Goal: Task Accomplishment & Management: Complete application form

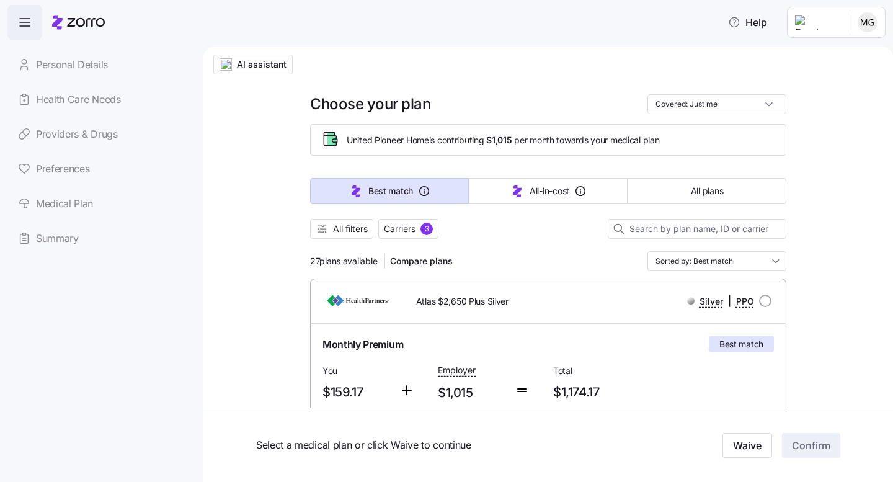
click at [67, 169] on link "Preferences" at bounding box center [95, 168] width 176 height 35
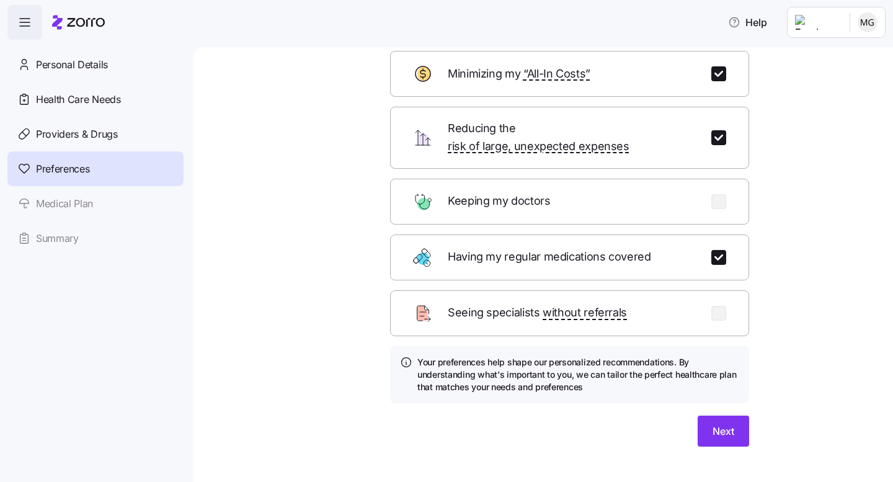
scroll to position [79, 0]
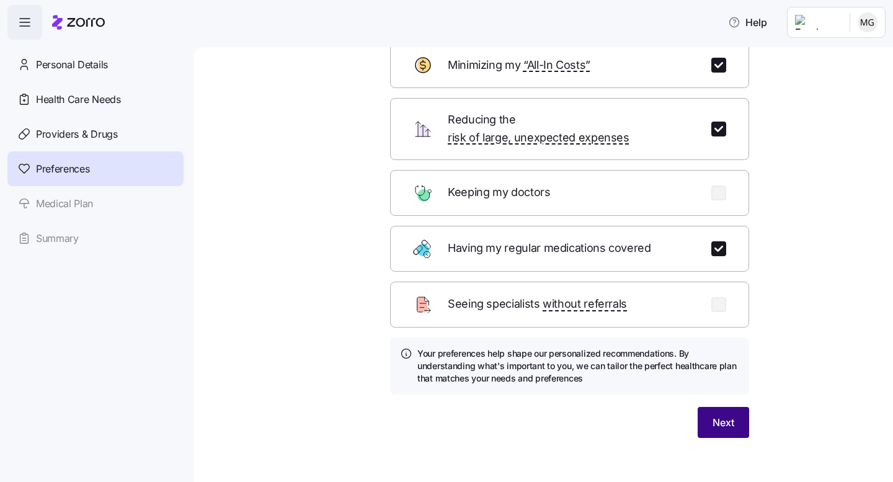
click at [728, 415] on span "Next" at bounding box center [723, 422] width 22 height 15
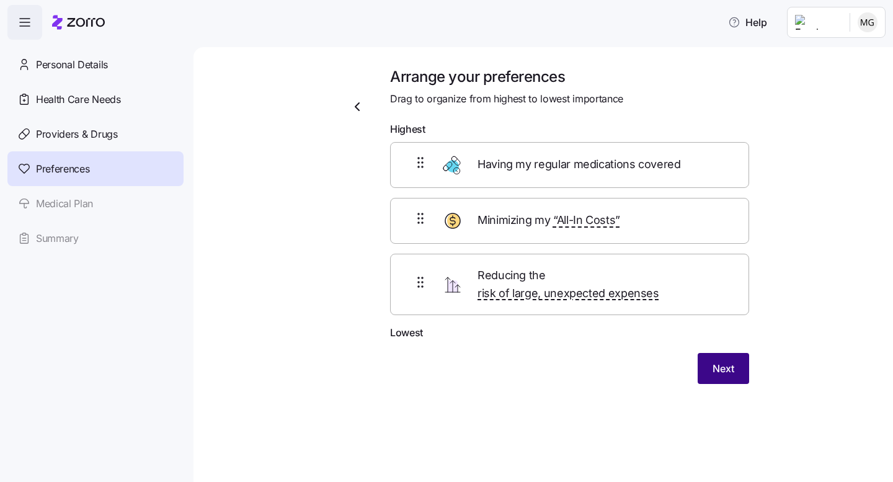
click at [726, 361] on span "Next" at bounding box center [723, 368] width 22 height 15
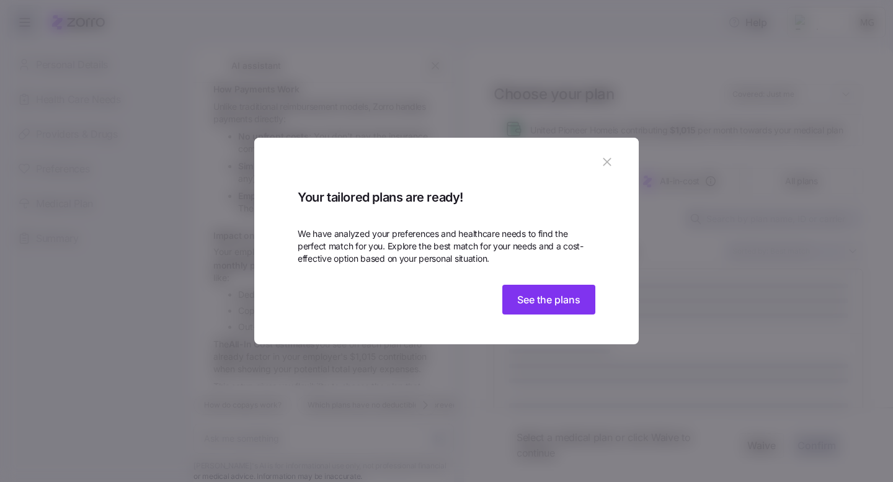
scroll to position [356, 0]
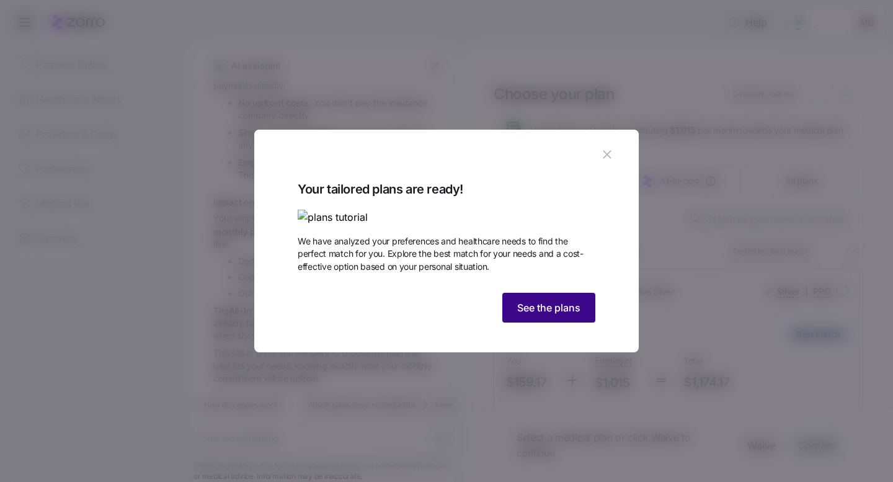
click at [554, 315] on span "See the plans" at bounding box center [548, 307] width 63 height 15
type textarea "x"
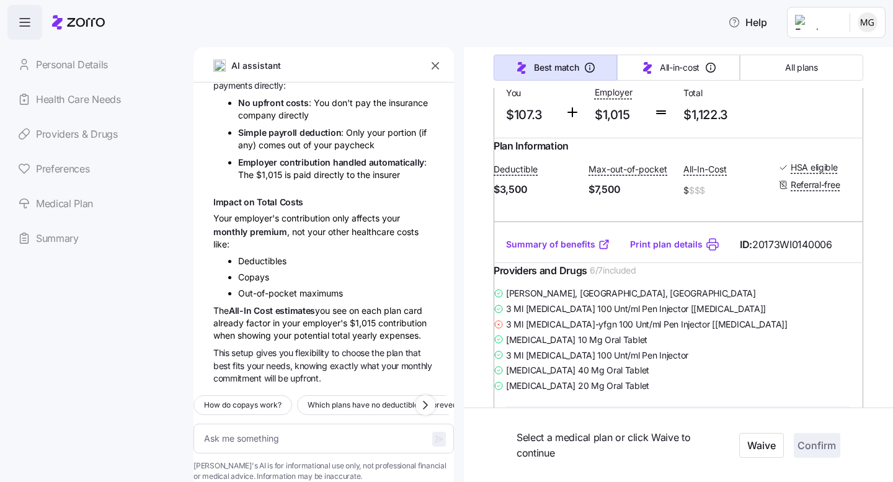
scroll to position [722, 0]
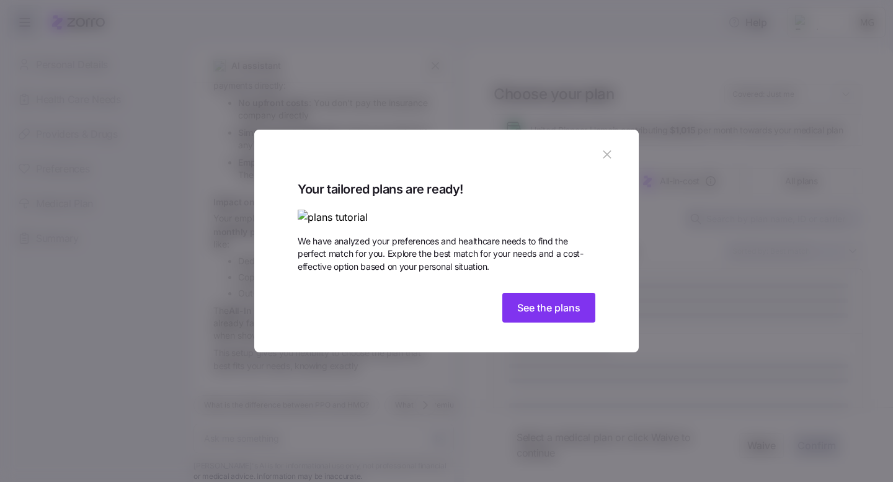
scroll to position [356, 0]
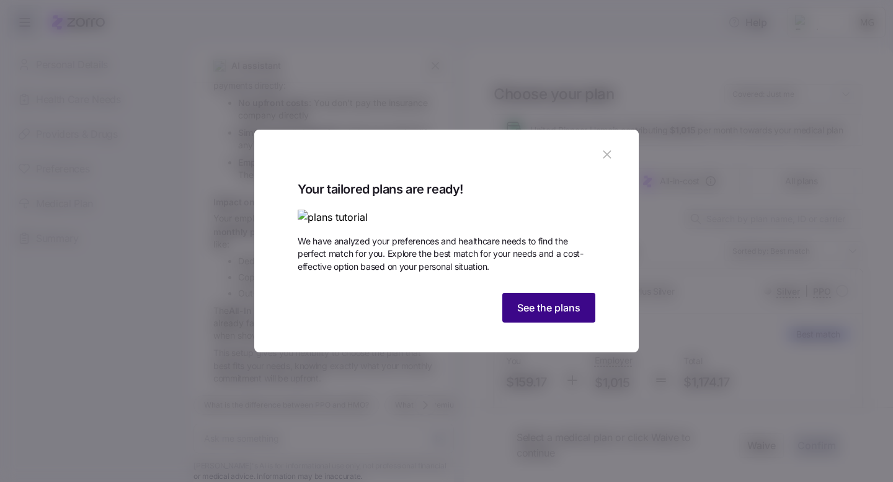
click at [542, 315] on span "See the plans" at bounding box center [548, 307] width 63 height 15
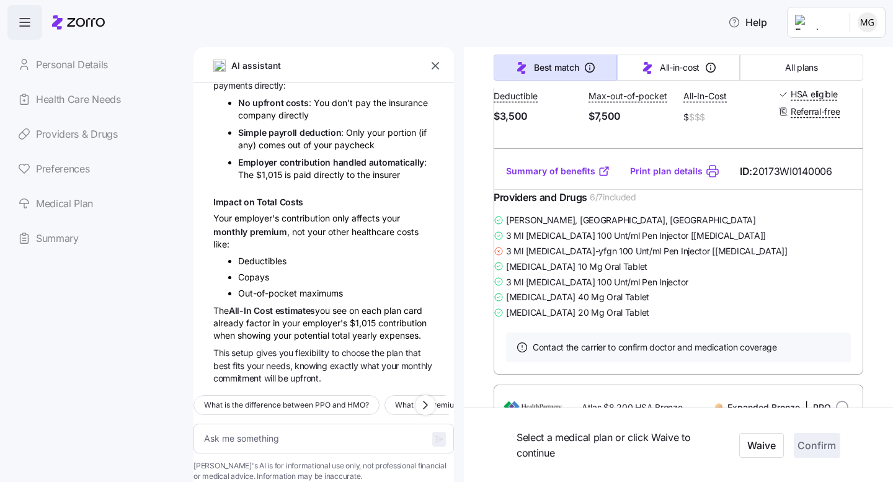
scroll to position [803, 0]
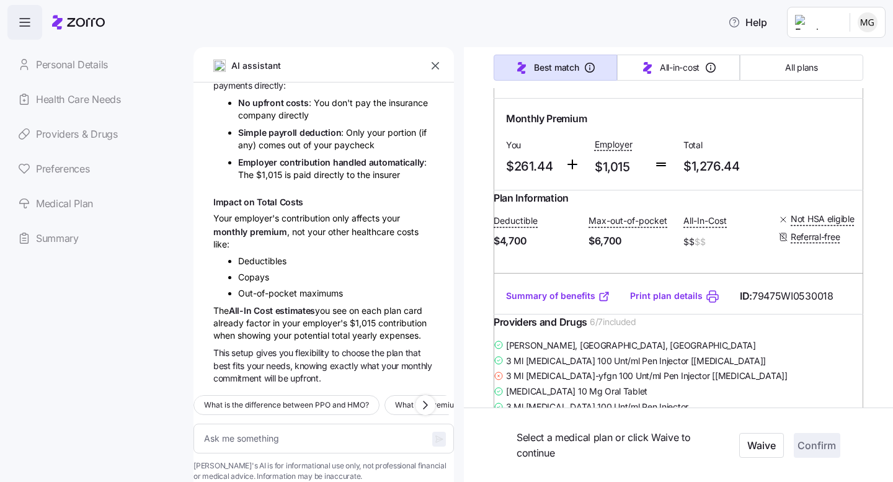
type textarea "x"
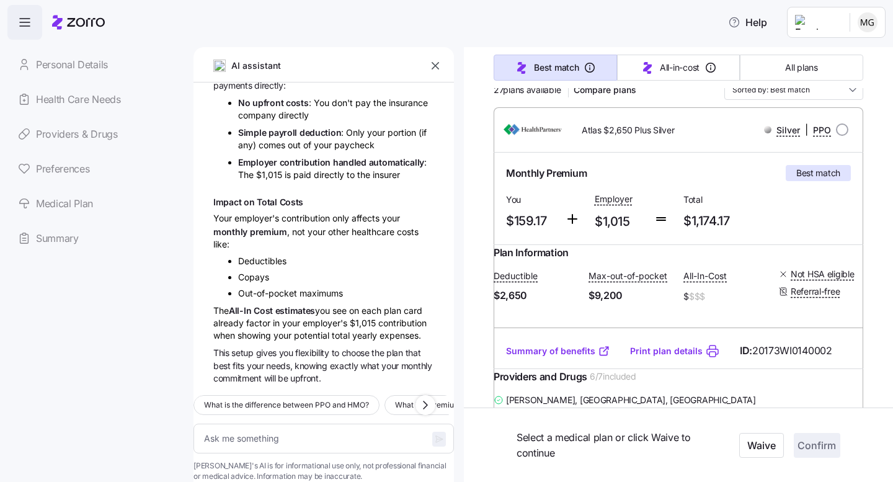
scroll to position [0, 0]
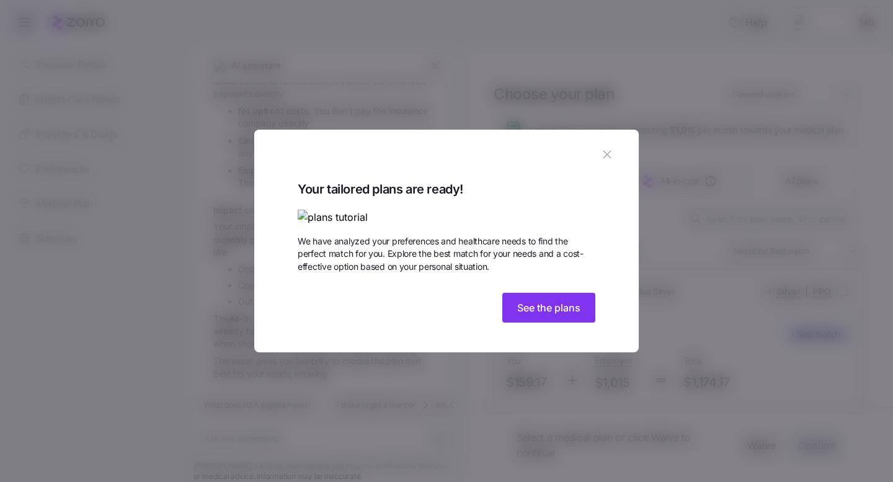
scroll to position [356, 0]
click at [541, 315] on span "See the plans" at bounding box center [548, 307] width 63 height 15
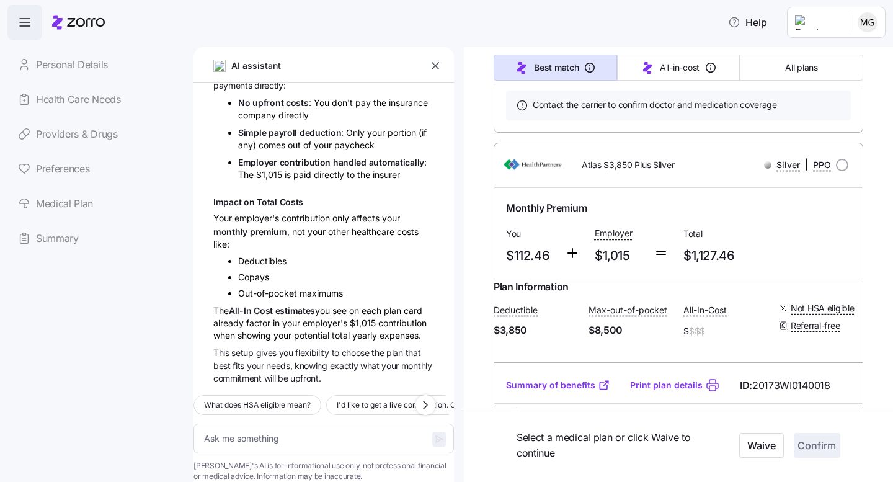
type textarea "x"
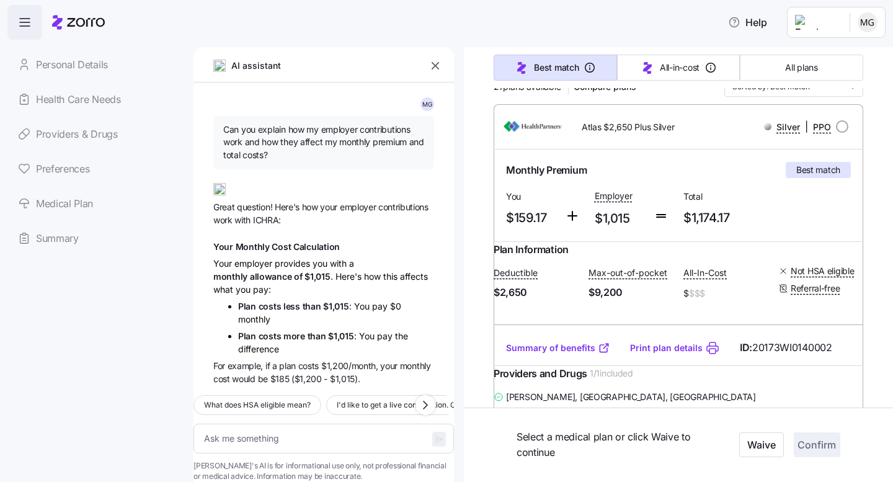
scroll to position [174, 0]
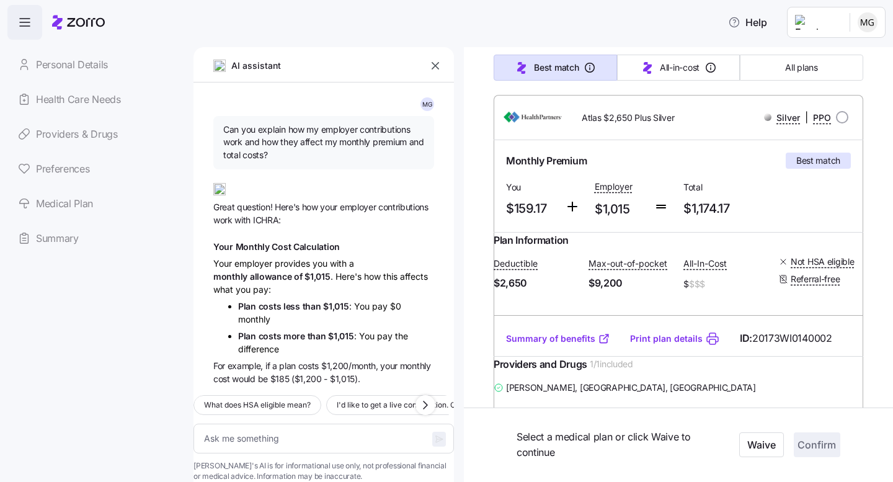
click at [586, 14] on div "Help" at bounding box center [446, 22] width 878 height 35
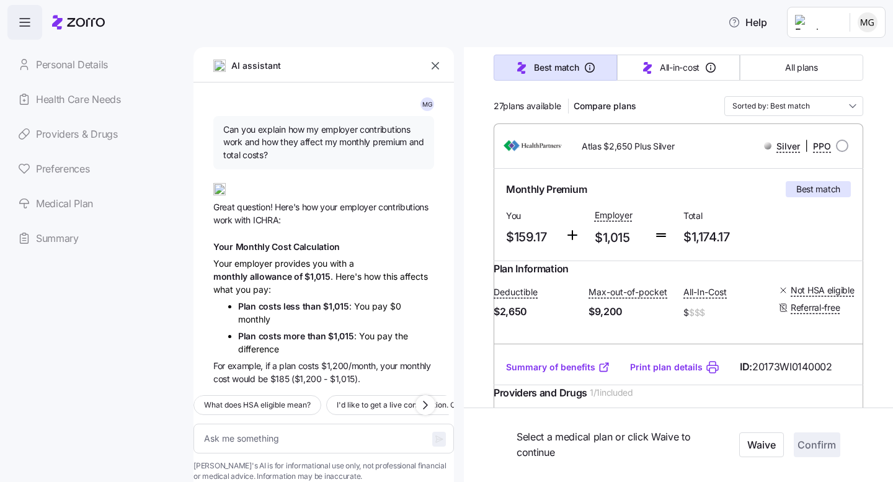
scroll to position [146, 0]
click at [843, 144] on input "radio" at bounding box center [842, 145] width 12 height 12
radio input "true"
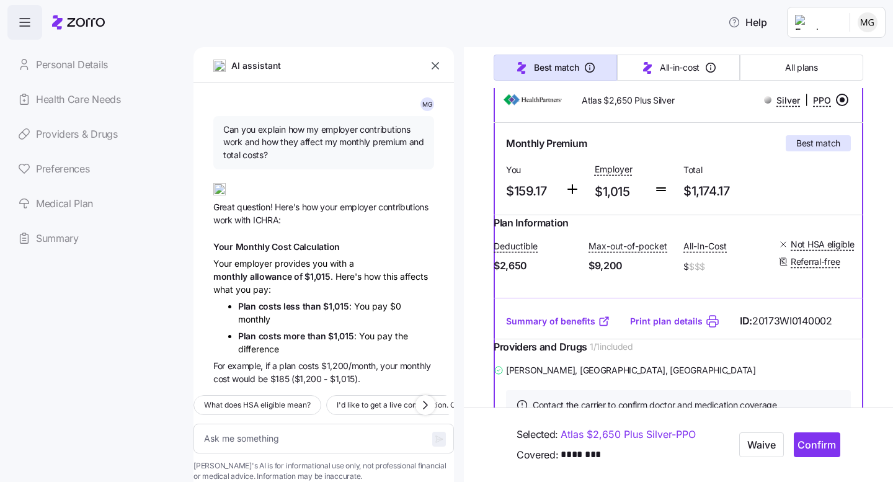
scroll to position [196, 0]
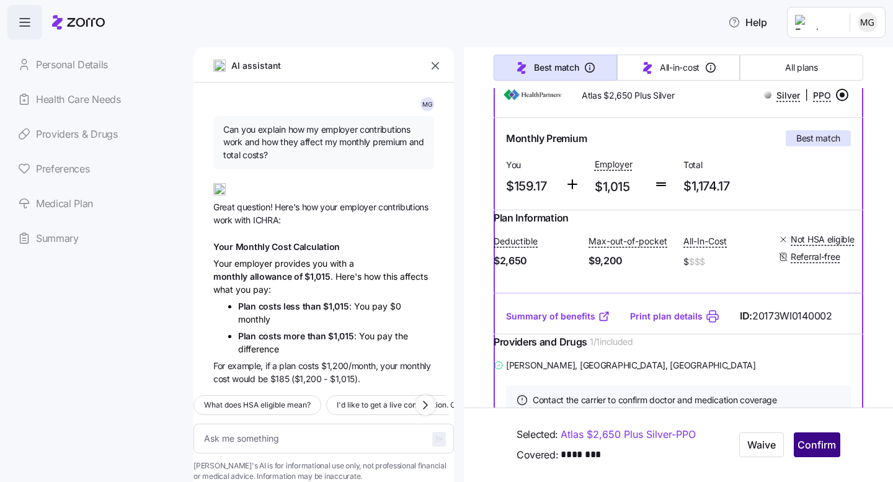
click at [812, 446] on span "Confirm" at bounding box center [816, 445] width 38 height 15
type textarea "x"
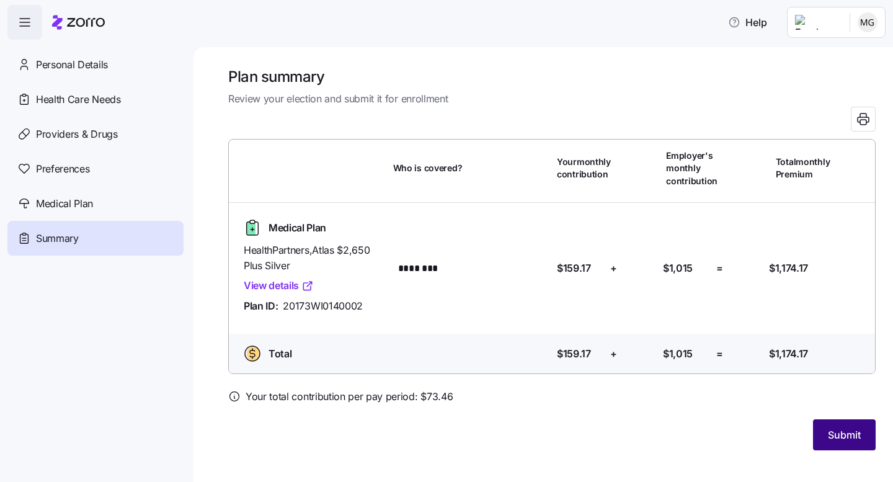
click at [841, 430] on span "Submit" at bounding box center [844, 434] width 33 height 15
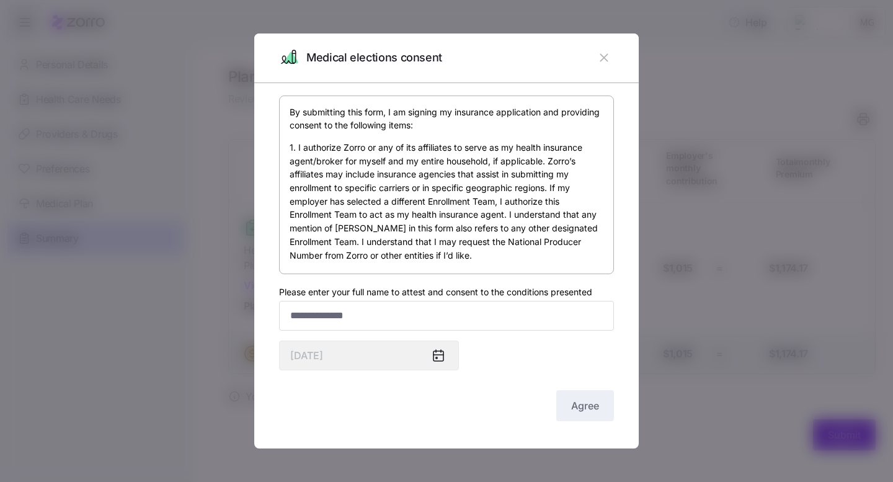
scroll to position [15, 0]
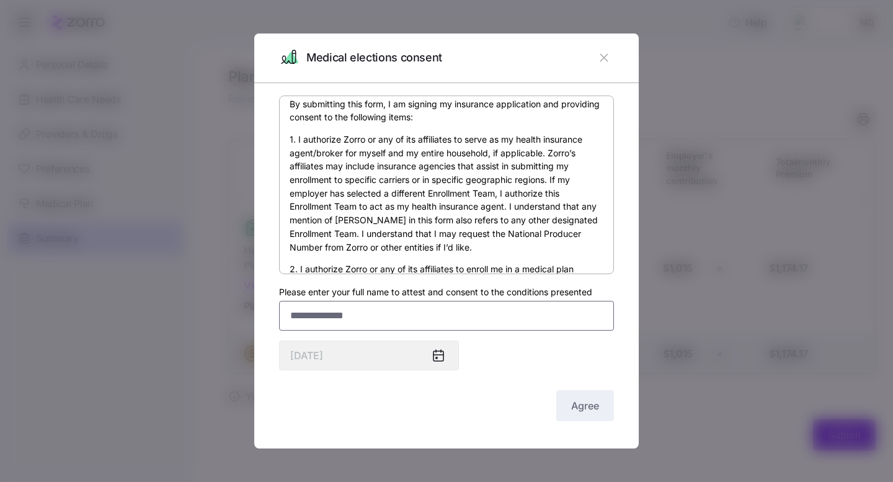
click at [329, 313] on input "Please enter your full name to attest and consent to the conditions presented" at bounding box center [446, 316] width 335 height 30
type input "**********"
click at [580, 403] on span "Agree" at bounding box center [585, 405] width 28 height 15
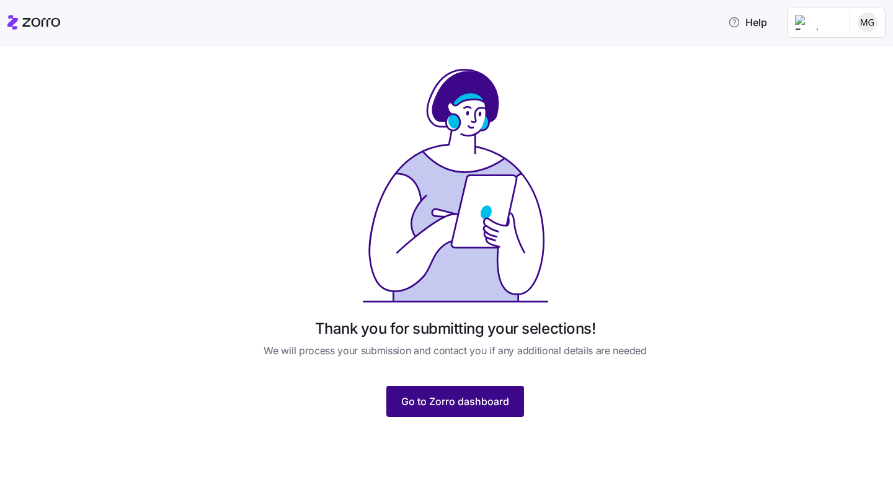
click at [438, 399] on span "Go to Zorro dashboard" at bounding box center [455, 401] width 108 height 15
